Goal: Information Seeking & Learning: Learn about a topic

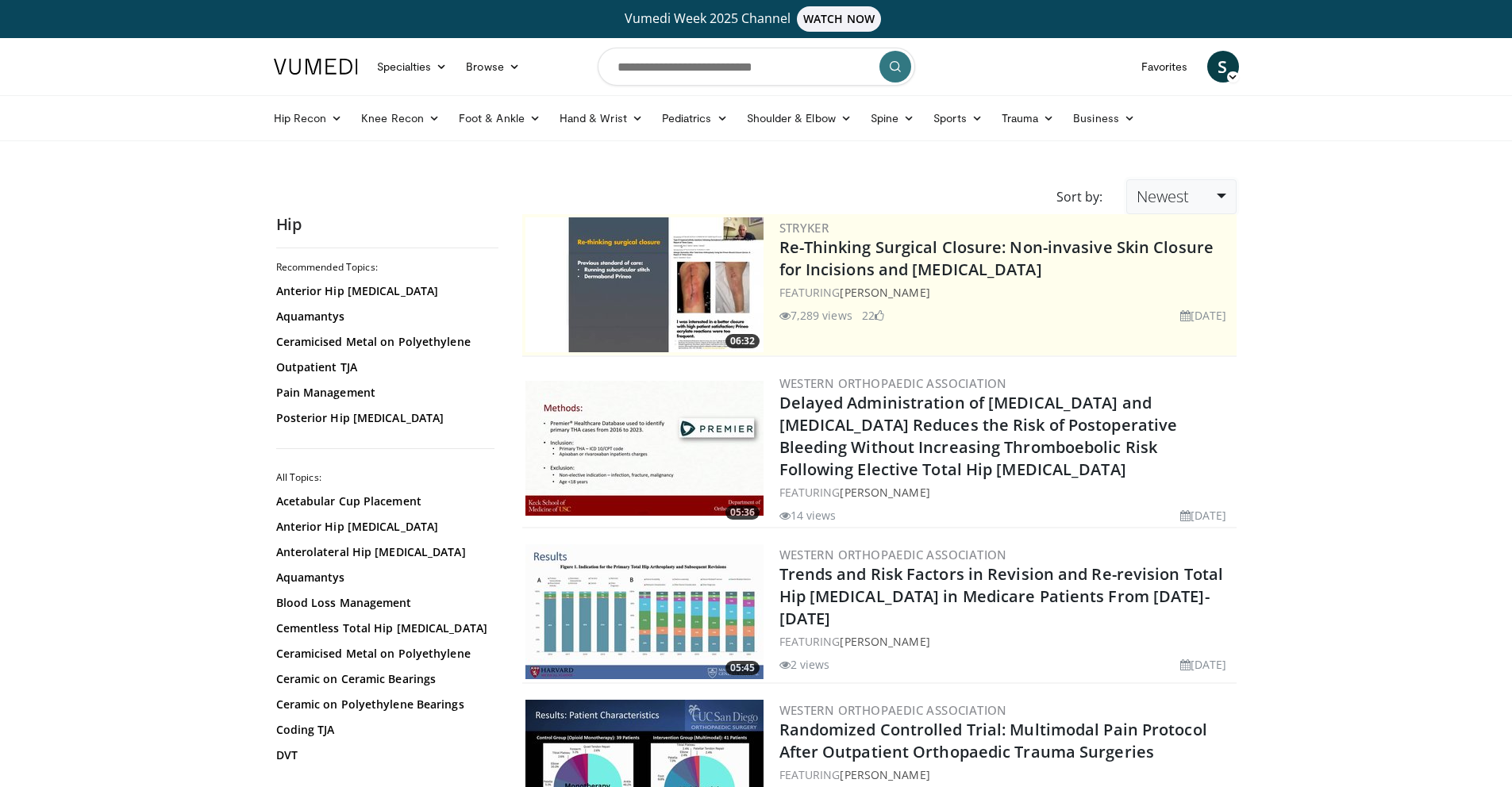
click at [915, 202] on span "Newest" at bounding box center [1162, 196] width 52 height 22
click at [915, 343] on link "Newest" at bounding box center [1190, 336] width 126 height 26
click at [1033, 123] on link "Trauma" at bounding box center [1028, 118] width 72 height 31
click at [944, 154] on link "Hip & Pelvis" at bounding box center [968, 155] width 189 height 26
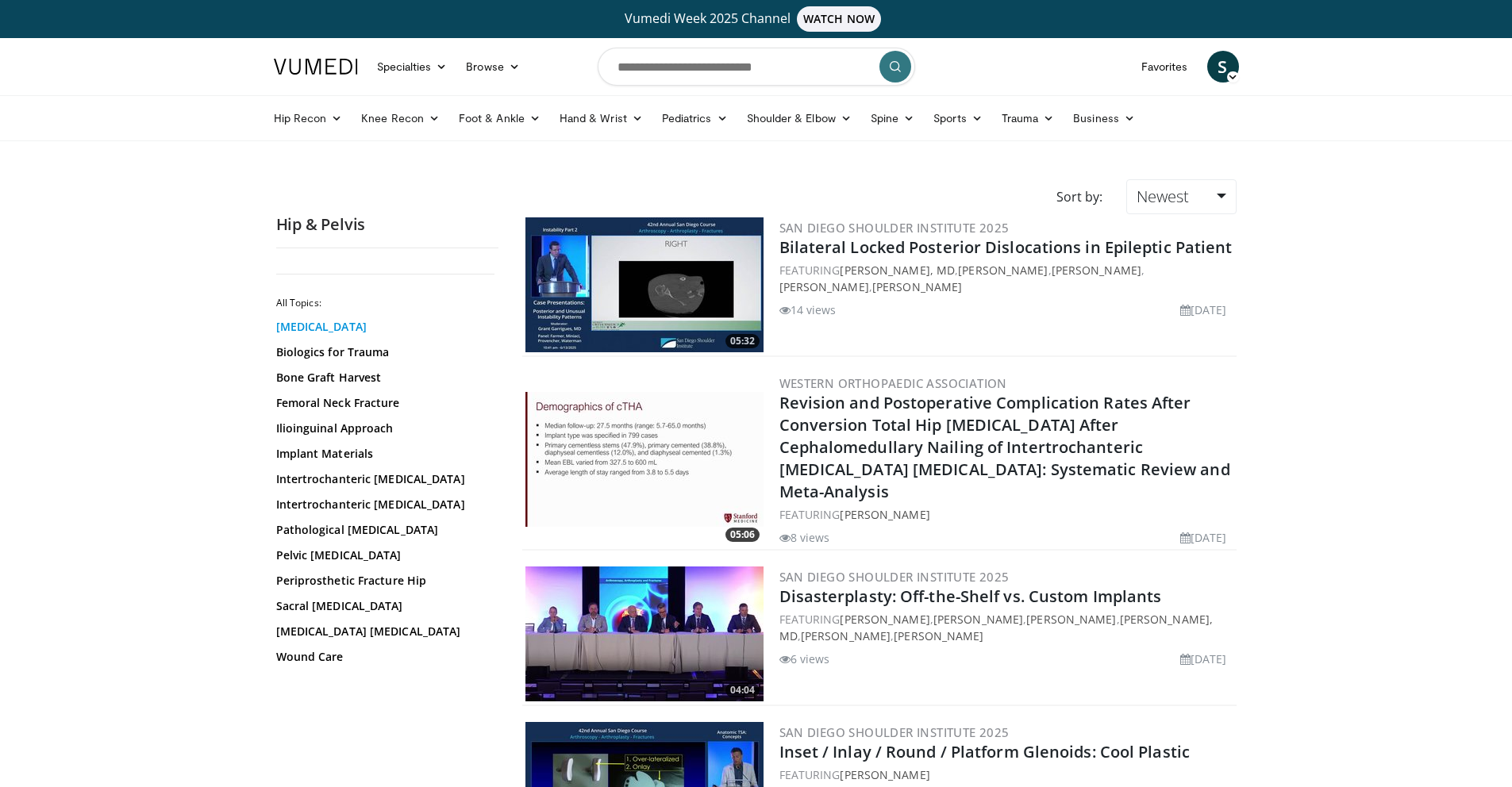
click at [345, 326] on link "[MEDICAL_DATA]" at bounding box center [382, 327] width 214 height 16
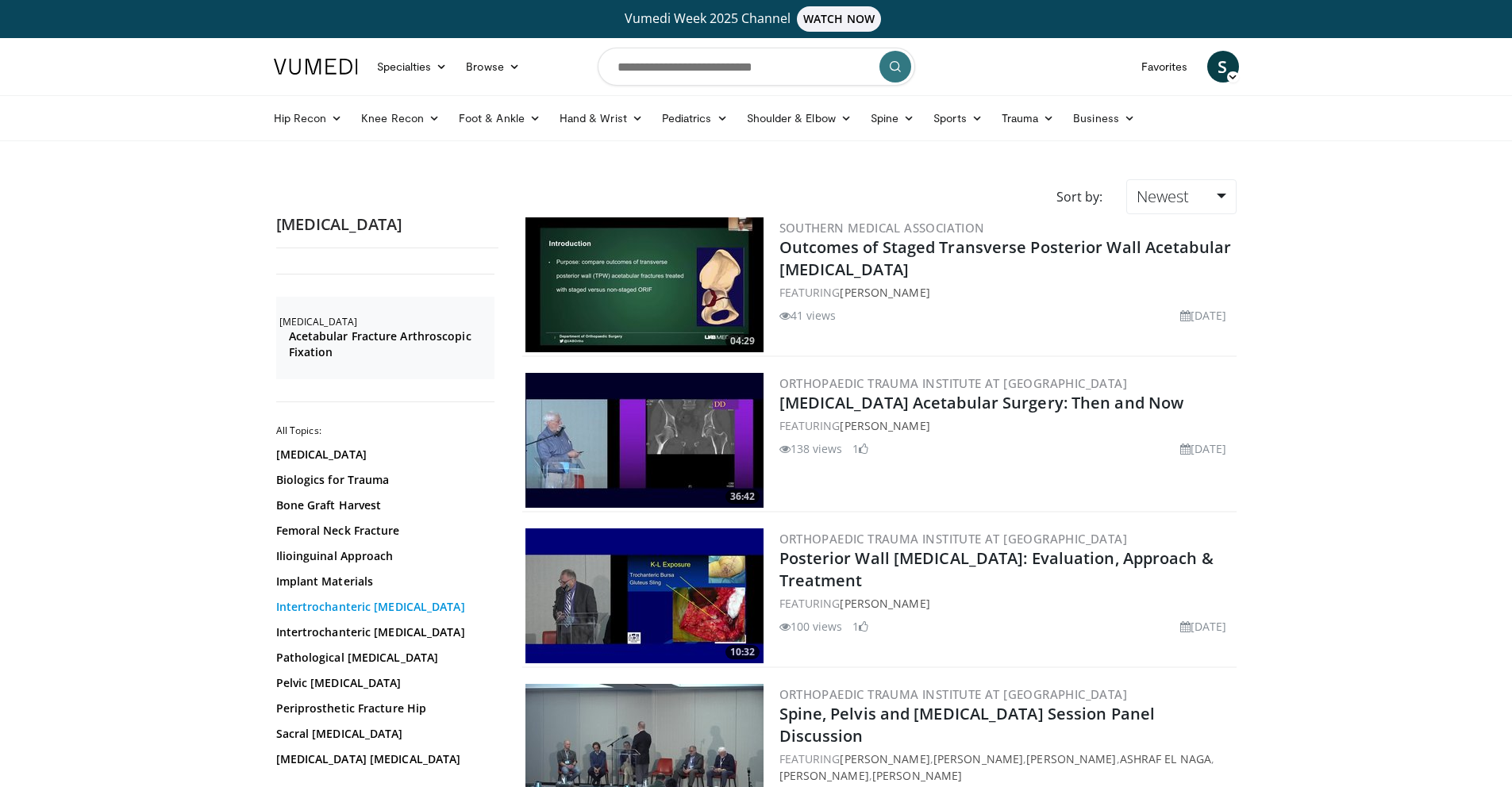
click at [341, 605] on link "Intertrochanteric [MEDICAL_DATA]" at bounding box center [382, 606] width 214 height 16
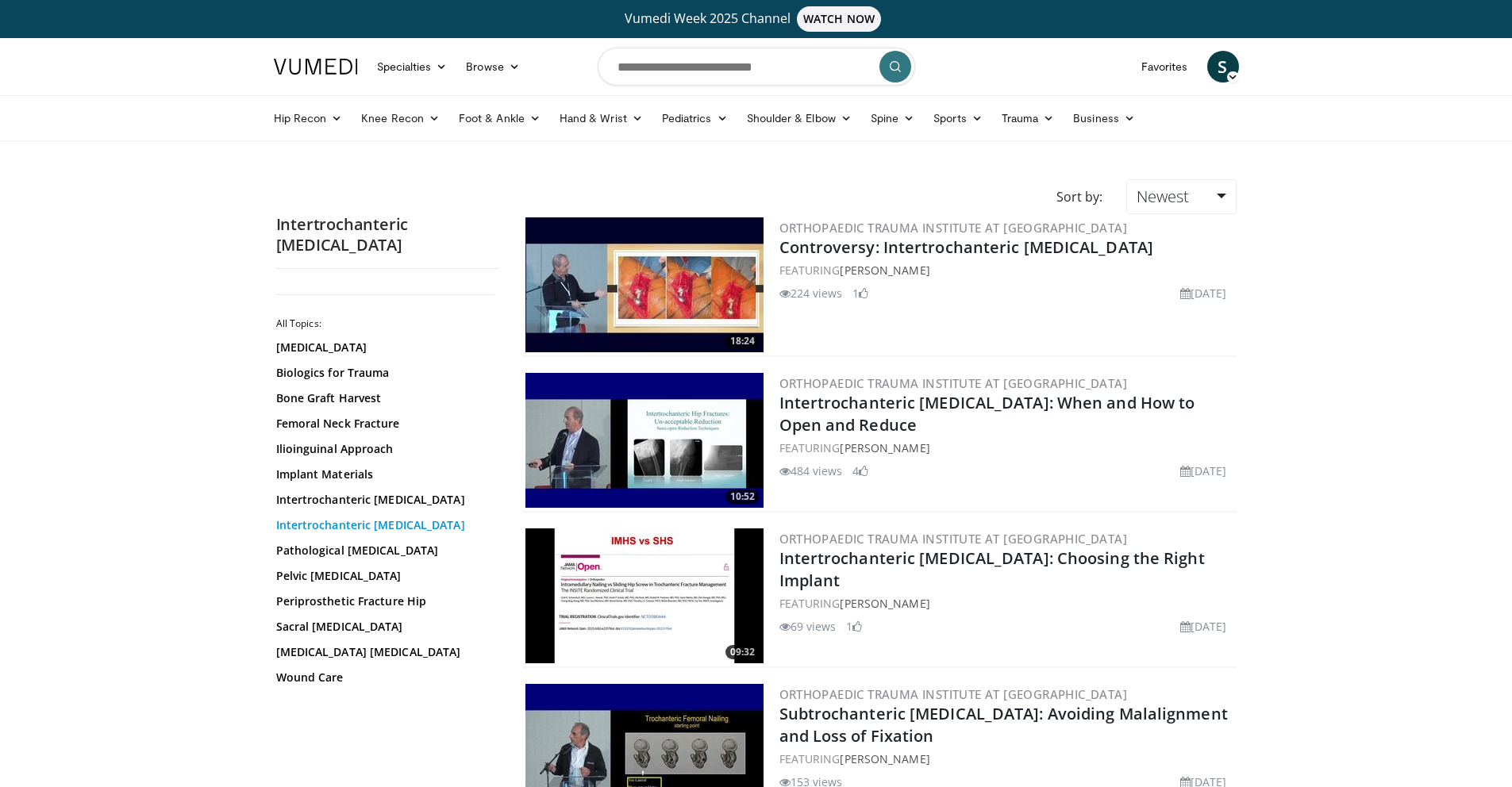
click at [352, 517] on link "Intertrochanteric [MEDICAL_DATA]" at bounding box center [382, 525] width 214 height 16
